Goal: Check status: Check status

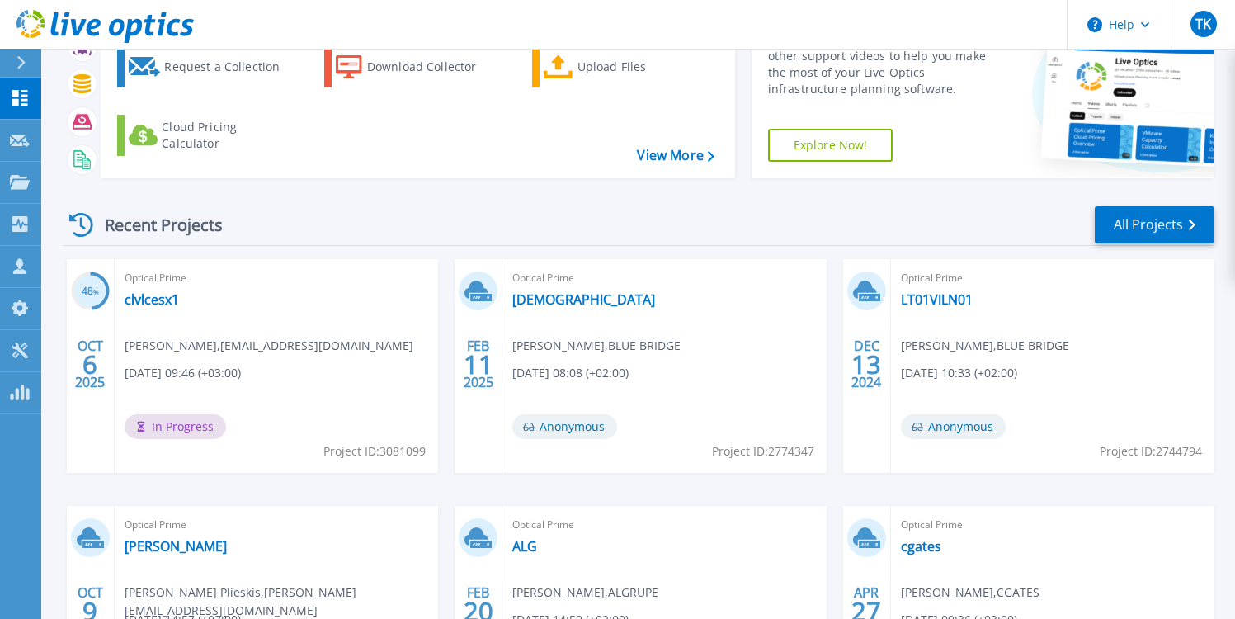
scroll to position [110, 0]
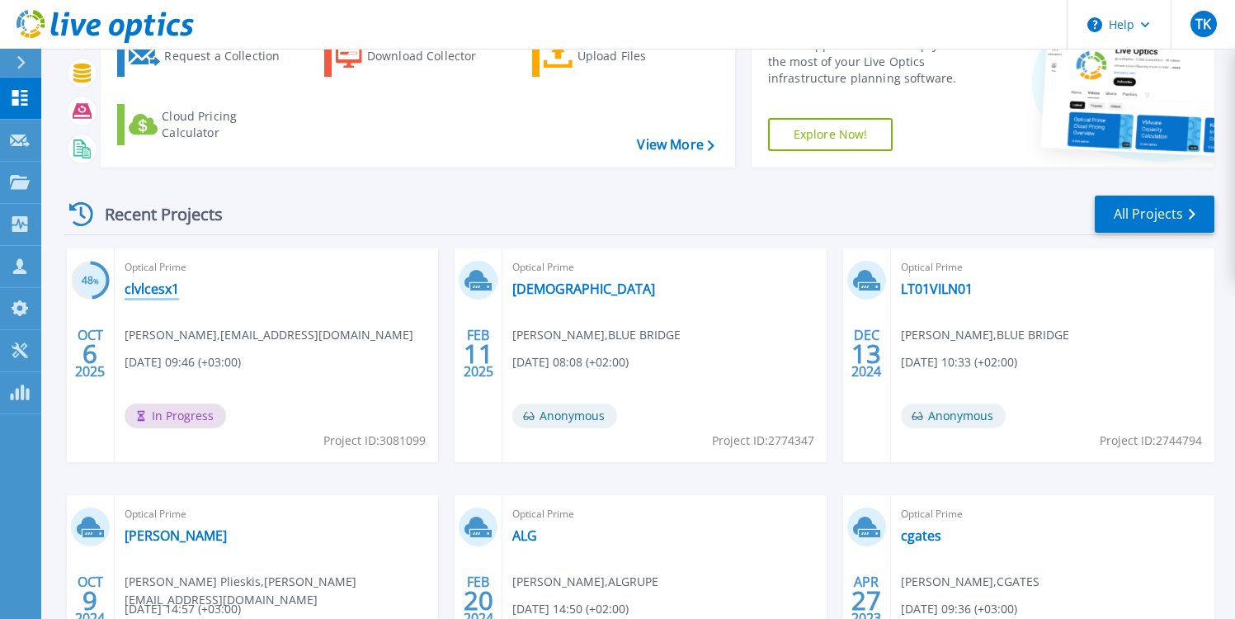
click at [163, 292] on link "clvlcesx1" at bounding box center [152, 289] width 54 height 17
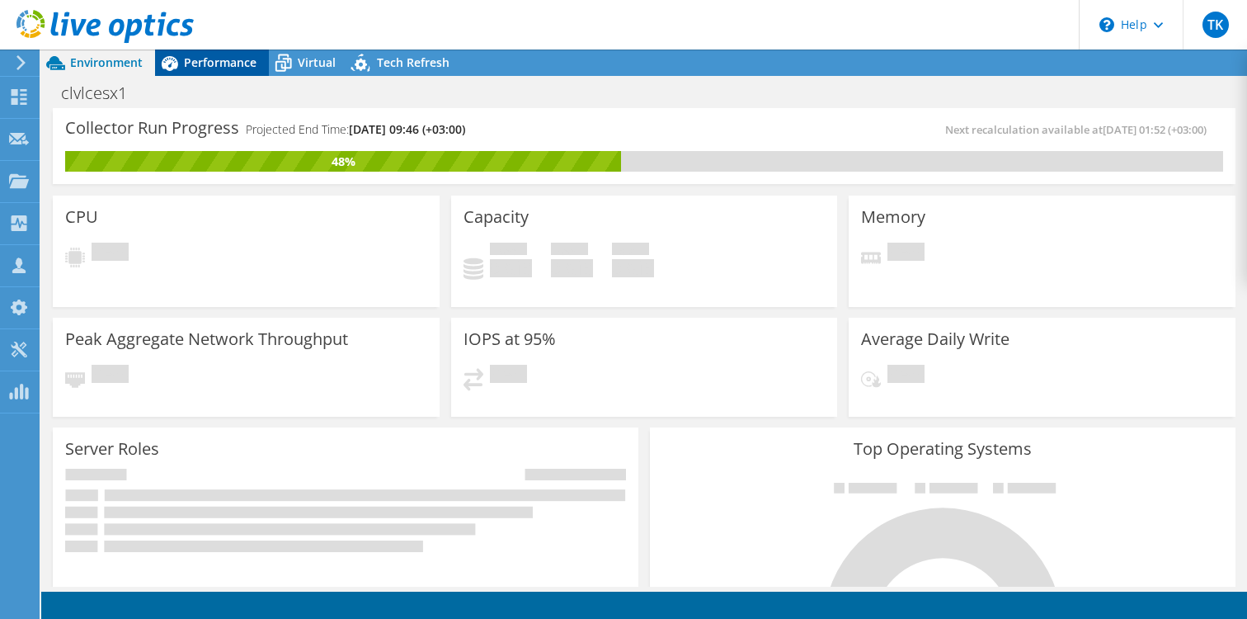
click at [219, 60] on span "Performance" at bounding box center [220, 62] width 73 height 16
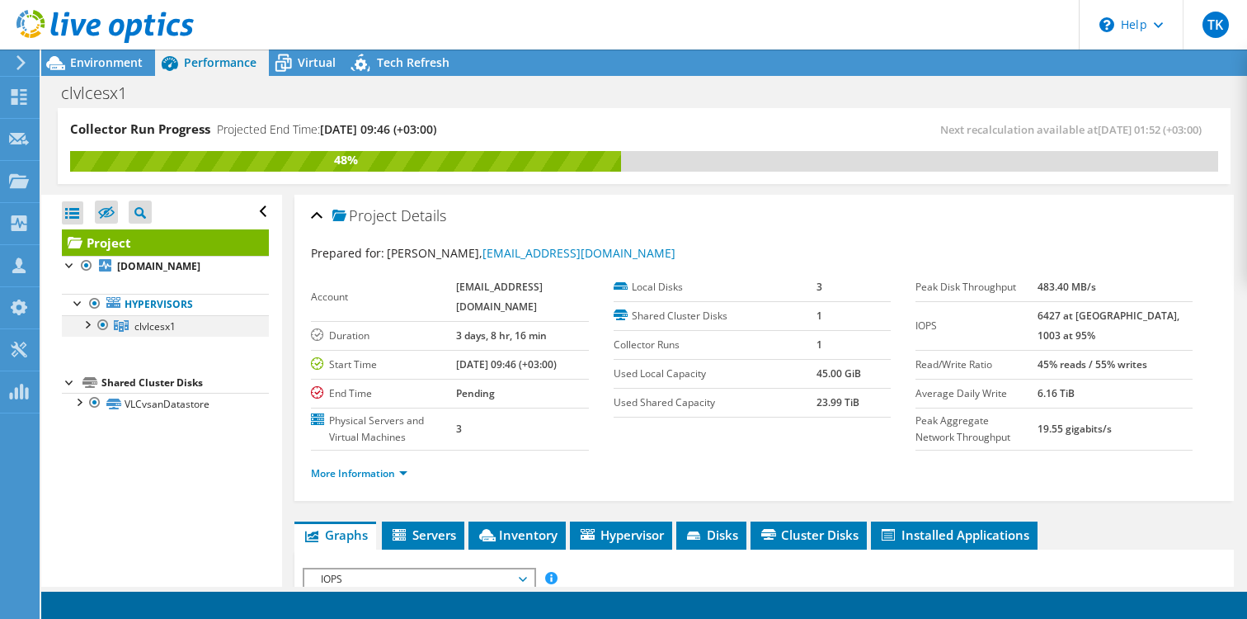
click at [85, 323] on div at bounding box center [86, 323] width 17 height 17
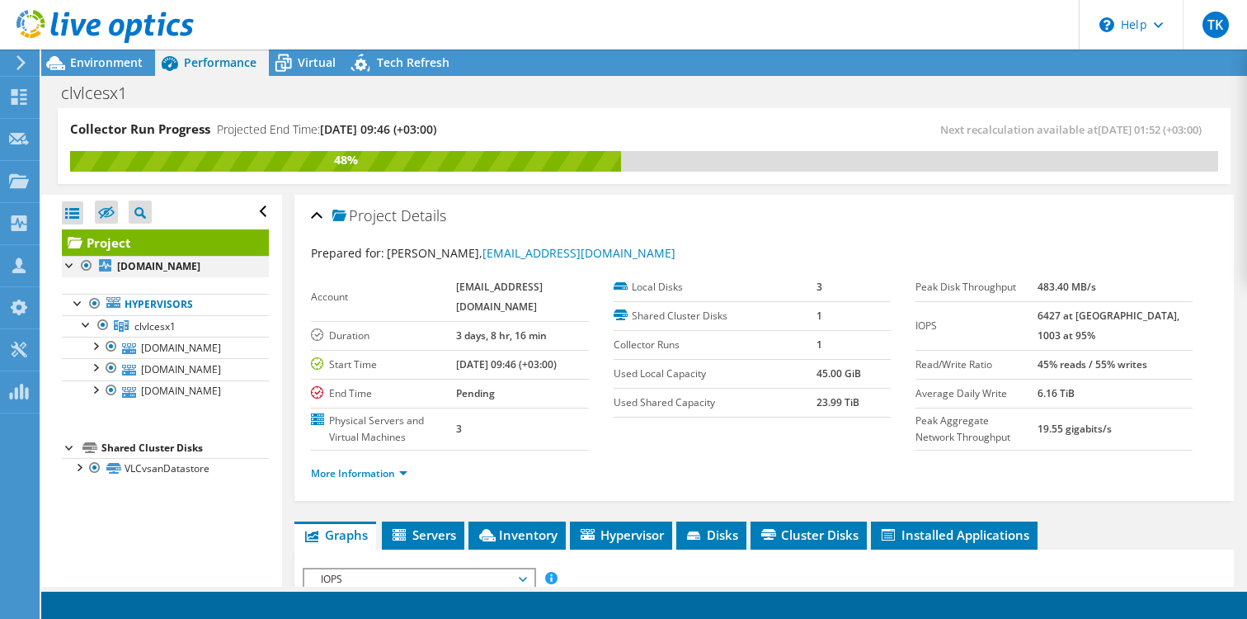
click at [67, 262] on div at bounding box center [70, 264] width 17 height 17
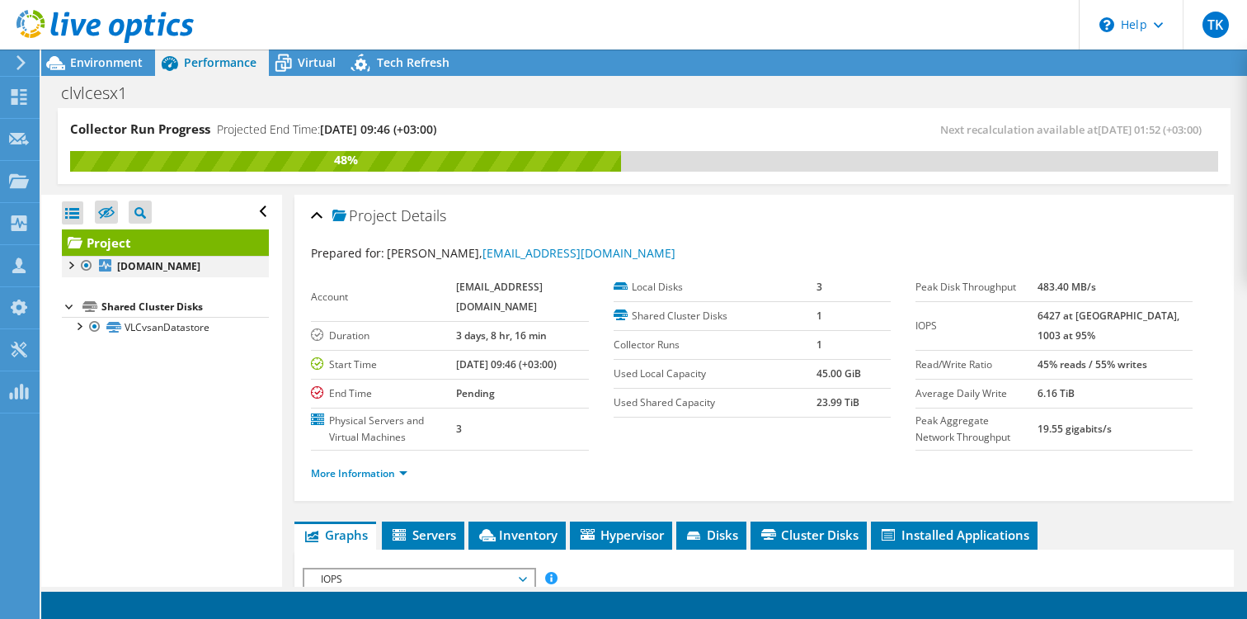
click at [67, 262] on div at bounding box center [70, 264] width 17 height 17
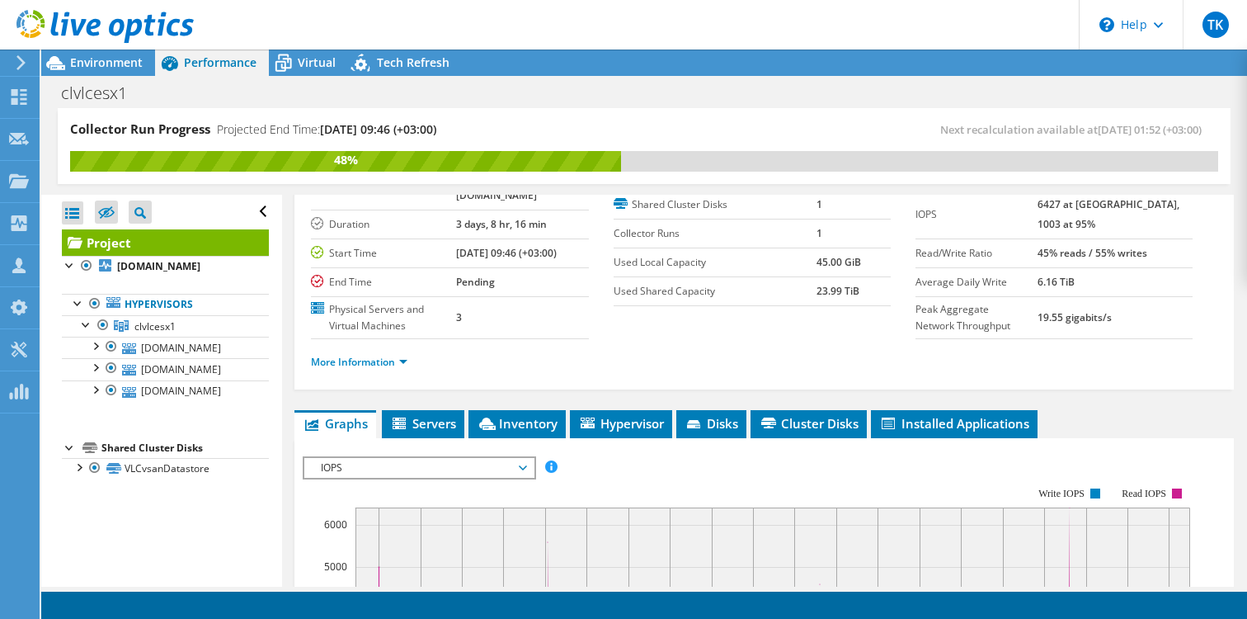
scroll to position [122, 0]
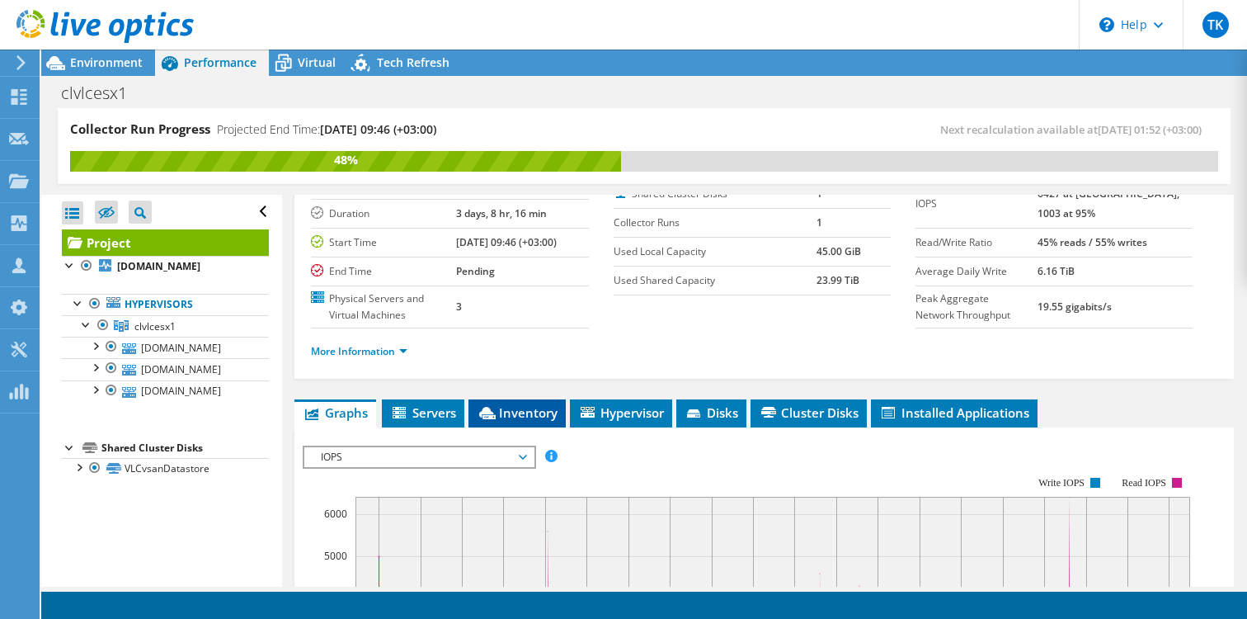
click at [516, 417] on span "Inventory" at bounding box center [517, 412] width 81 height 17
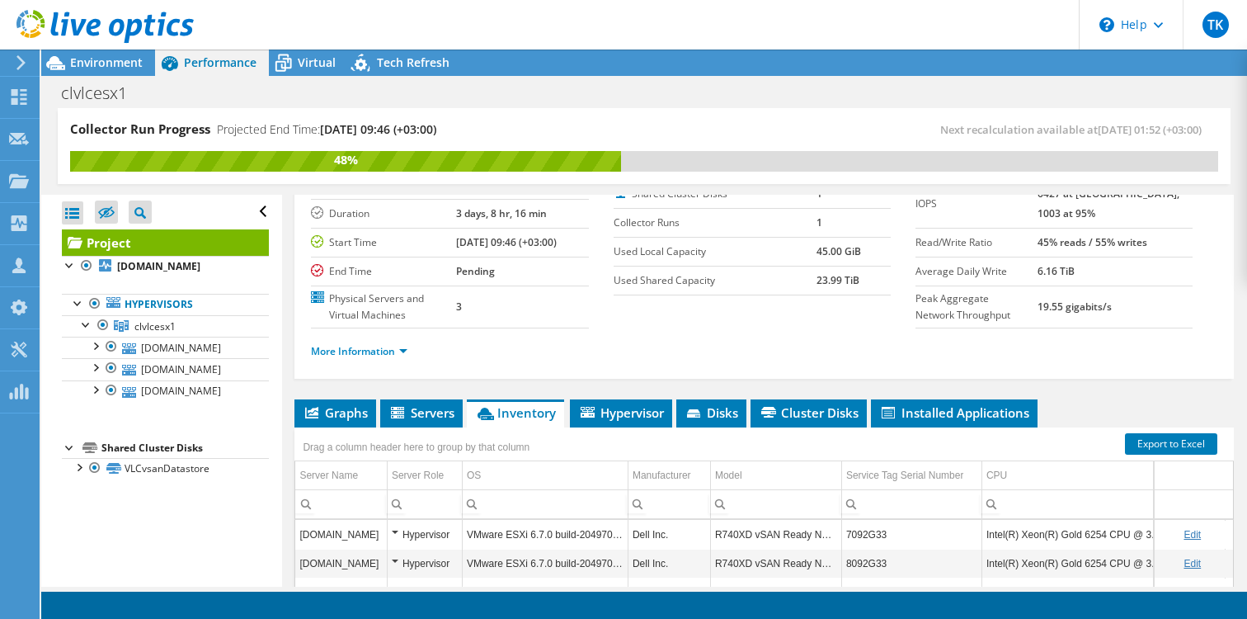
scroll to position [328, 0]
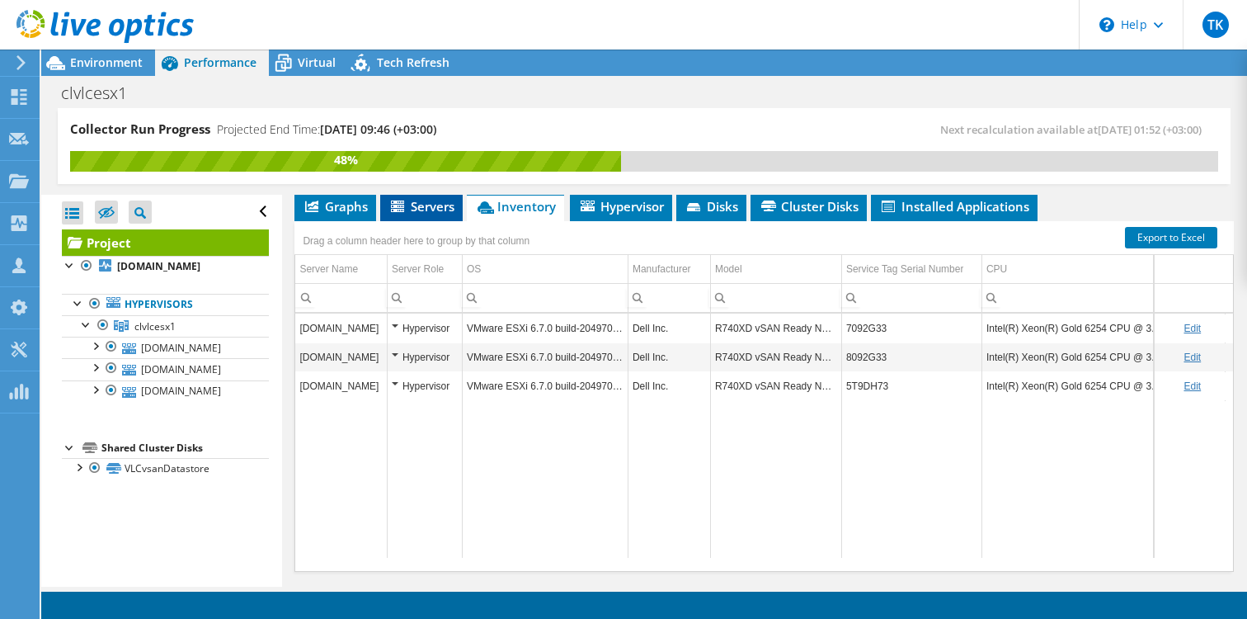
click at [431, 210] on span "Servers" at bounding box center [422, 206] width 66 height 17
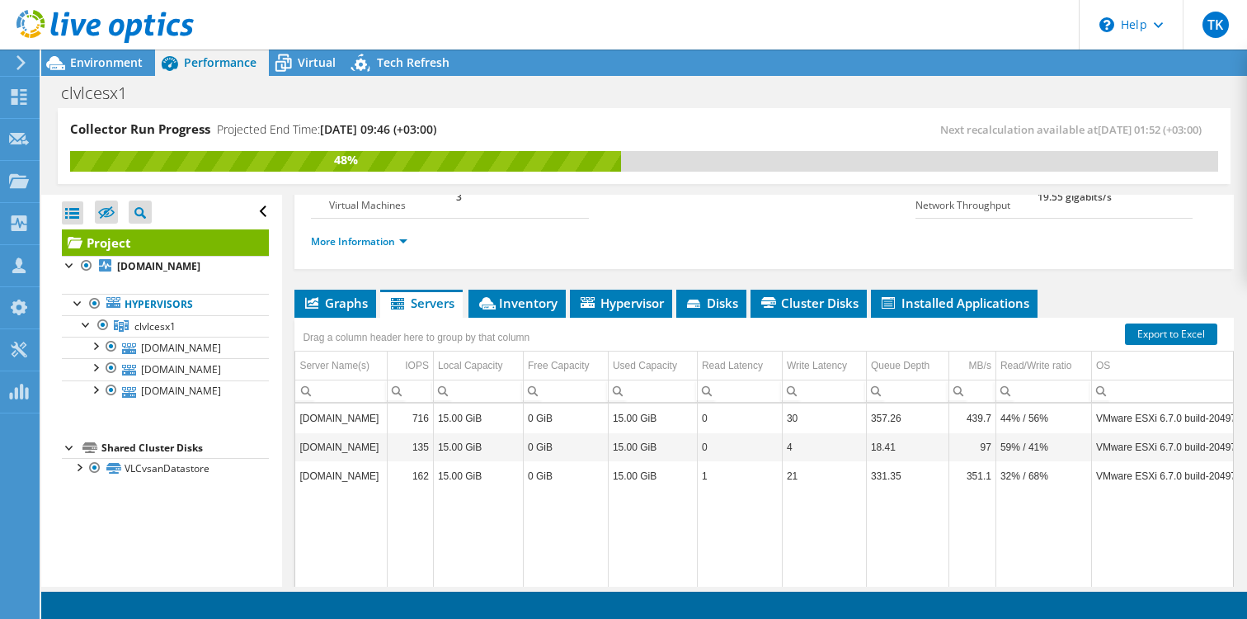
scroll to position [243, 0]
